Goal: Obtain resource: Obtain resource

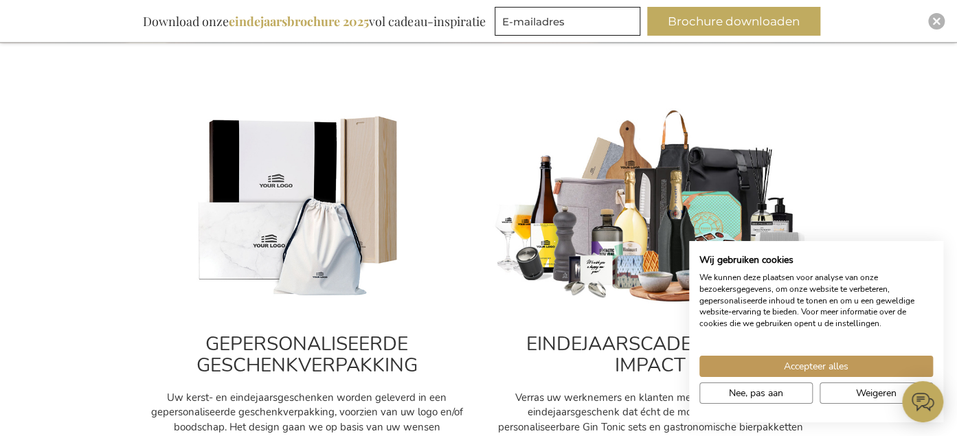
scroll to position [434, 0]
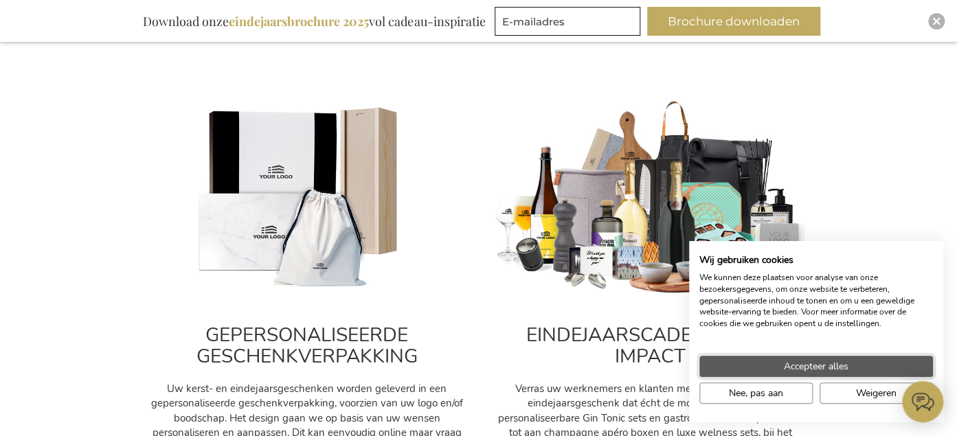
click at [819, 367] on span "Accepteer alles" at bounding box center [816, 366] width 65 height 14
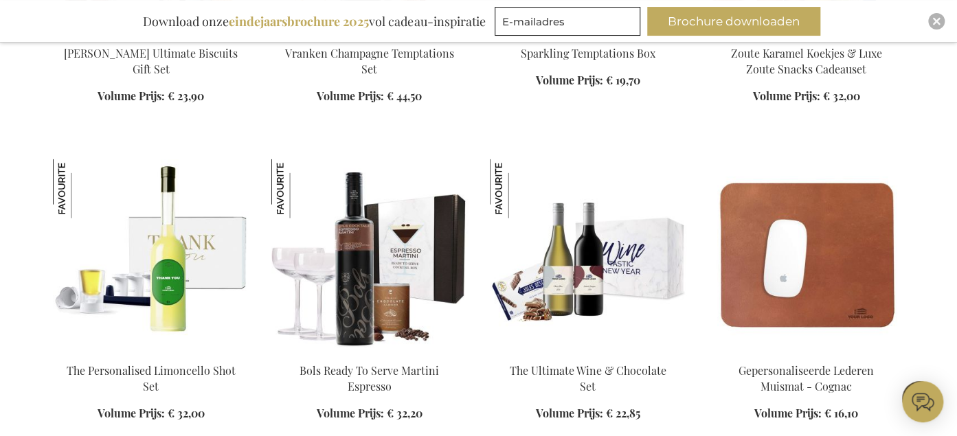
scroll to position [1485, 0]
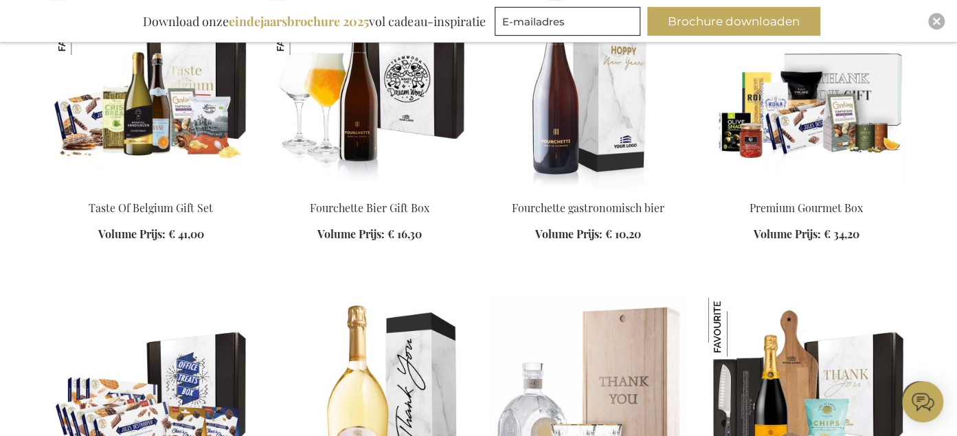
scroll to position [2598, 0]
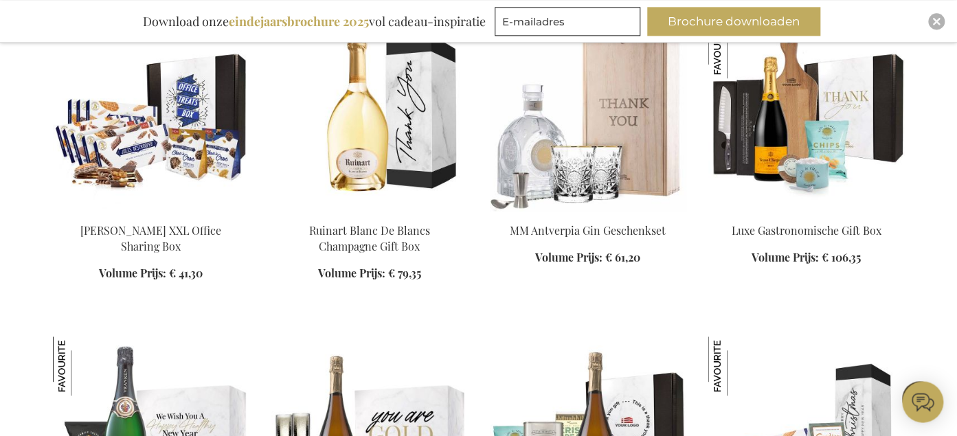
scroll to position [2864, 0]
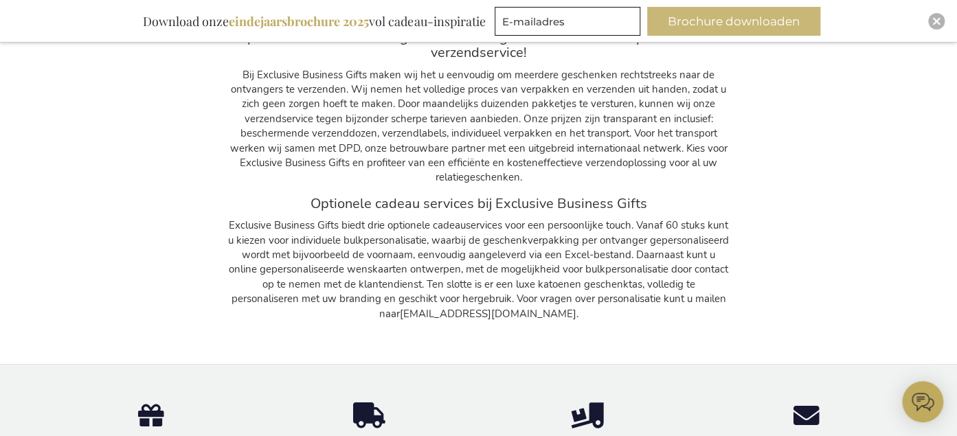
click at [713, 21] on button "Brochure downloaden" at bounding box center [733, 21] width 173 height 29
